Goal: Task Accomplishment & Management: Manage account settings

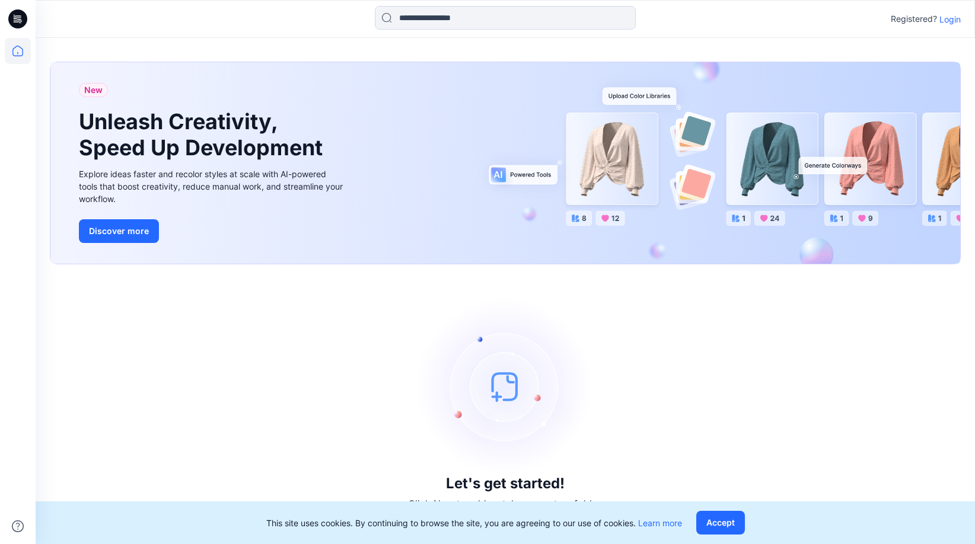
click at [959, 16] on p "Login" at bounding box center [949, 19] width 21 height 12
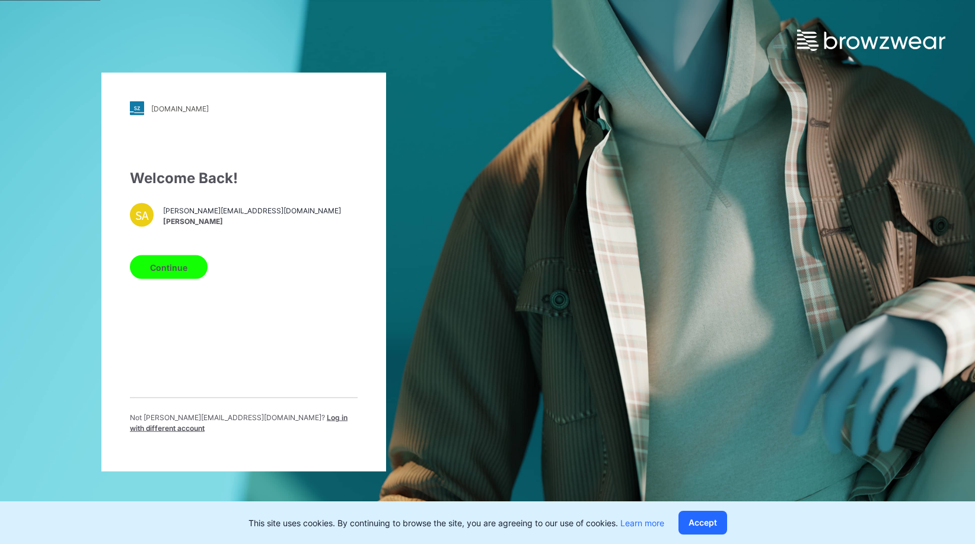
click at [168, 266] on button "Continue" at bounding box center [169, 268] width 78 height 24
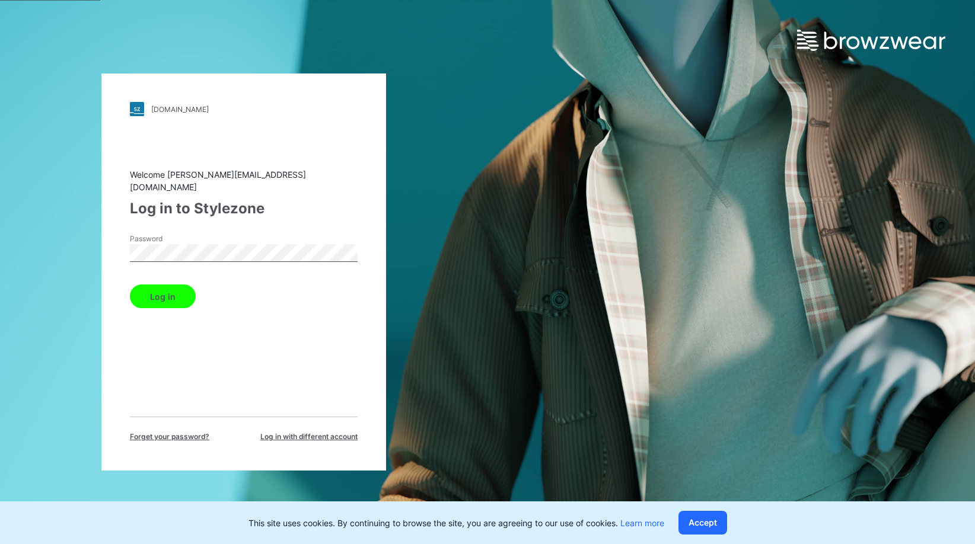
click at [167, 295] on button "Log in" at bounding box center [163, 297] width 66 height 24
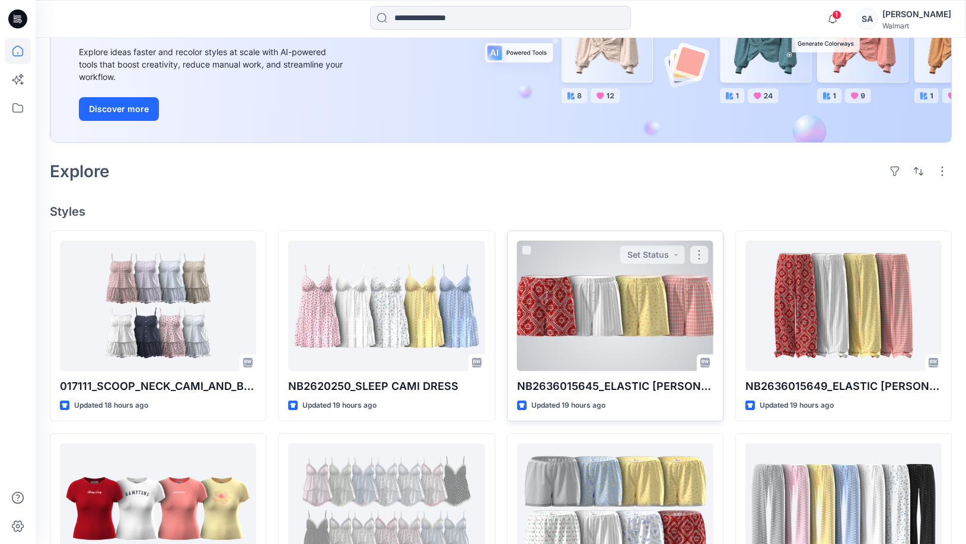
scroll to position [237, 0]
